Goal: Navigation & Orientation: Find specific page/section

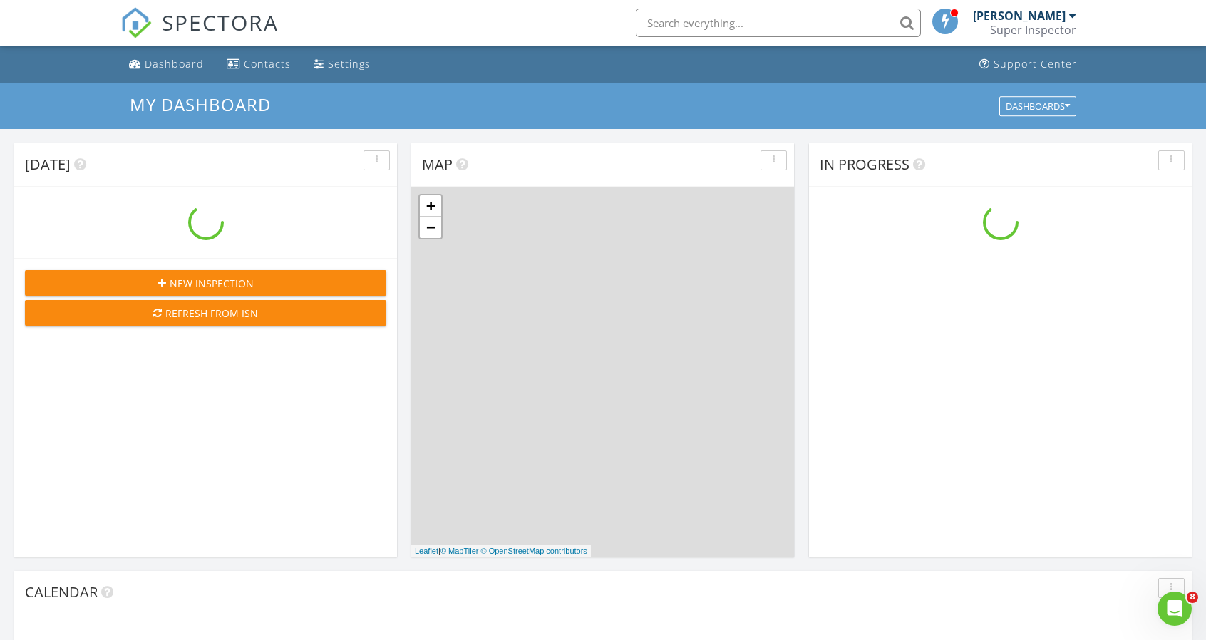
scroll to position [1318, 1227]
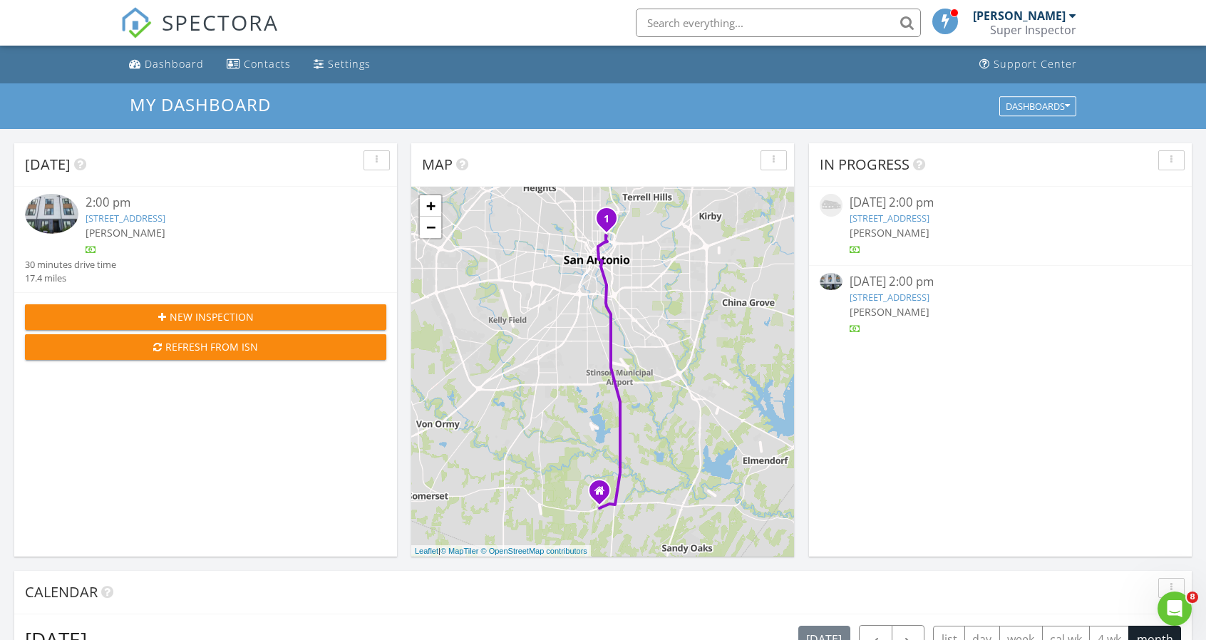
click at [935, 233] on div "[PERSON_NAME]" at bounding box center [999, 232] width 301 height 15
click at [929, 300] on link "719 E Locust St Unit 4111, San Antonio, TX 78212" at bounding box center [889, 297] width 80 height 13
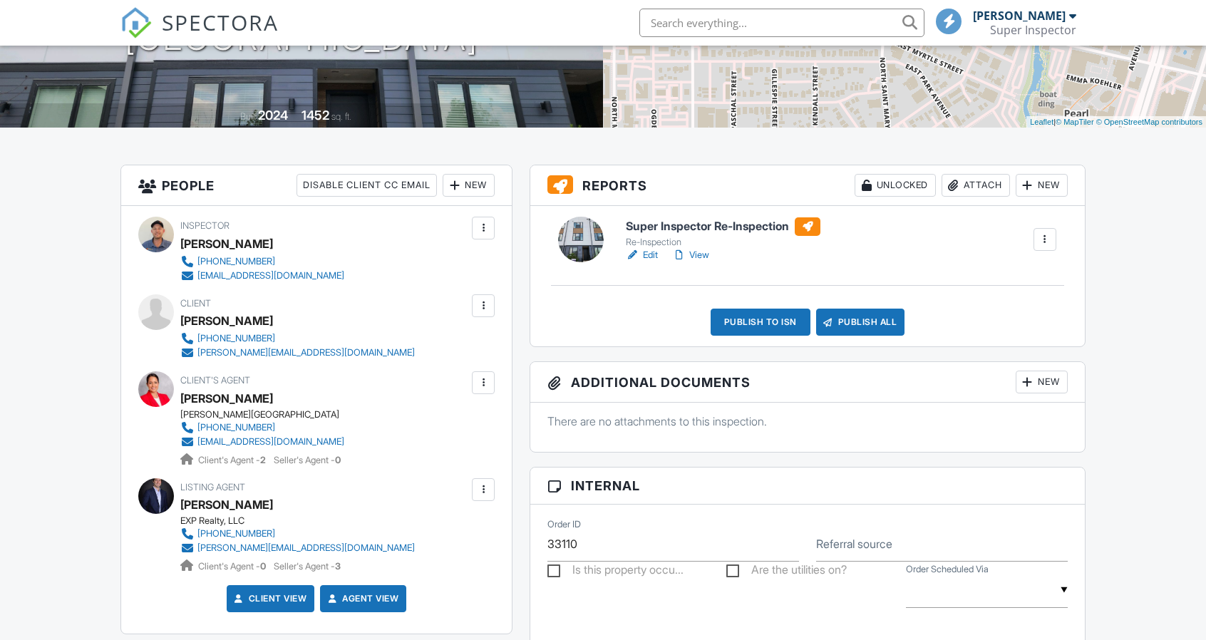
click at [718, 233] on h6 "Super Inspector Re-Inspection" at bounding box center [723, 226] width 195 height 19
